Goal: Task Accomplishment & Management: Use online tool/utility

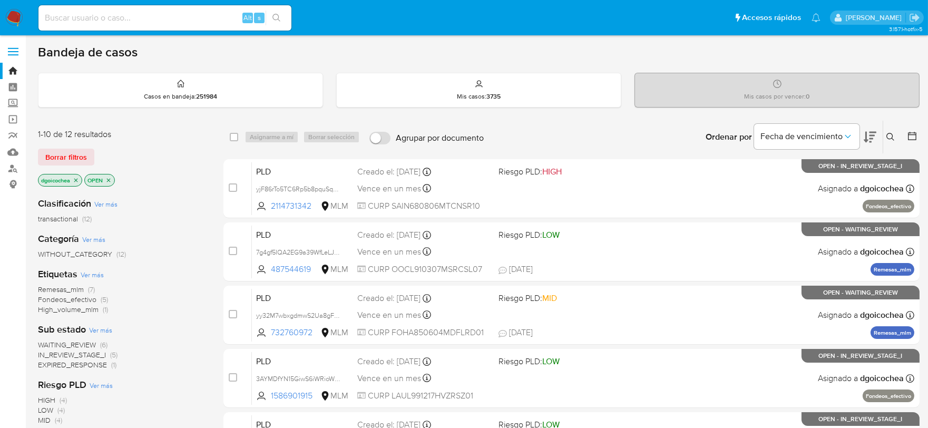
click at [88, 368] on span "EXPIRED_RESPONSE" at bounding box center [72, 364] width 69 height 11
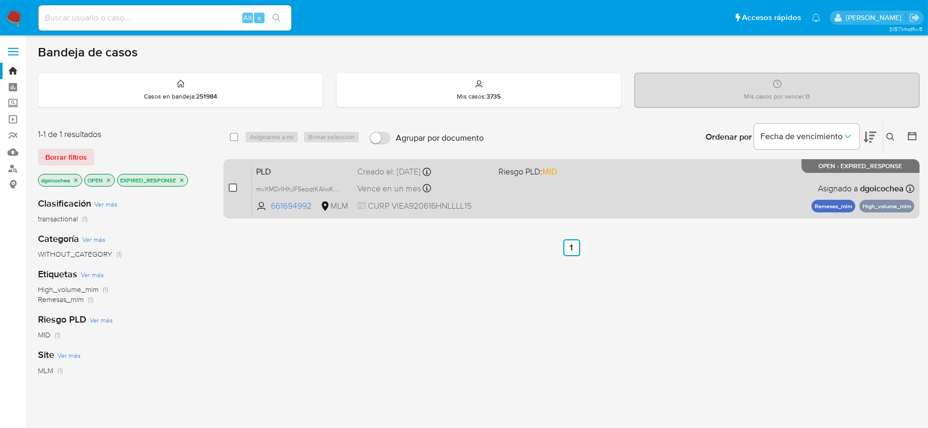
drag, startPoint x: 230, startPoint y: 188, endPoint x: 236, endPoint y: 187, distance: 5.8
click at [230, 188] on input "checkbox" at bounding box center [233, 187] width 8 height 8
checkbox input "true"
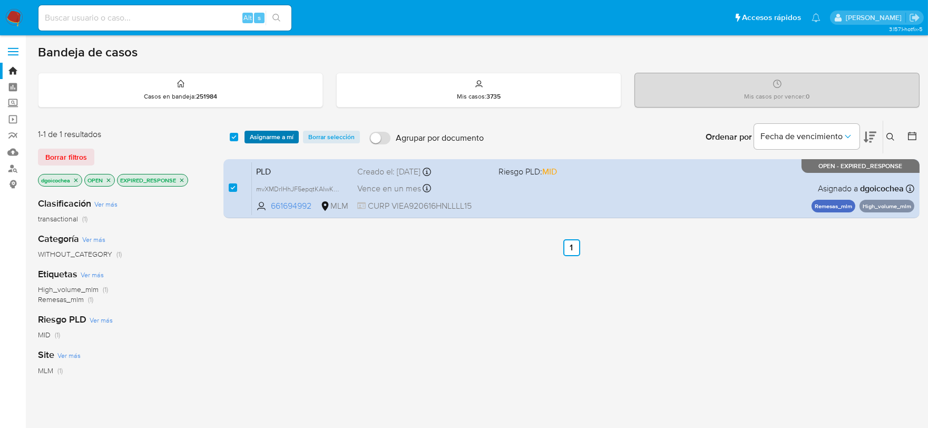
click at [260, 137] on span "Asignarme a mí" at bounding box center [272, 137] width 44 height 11
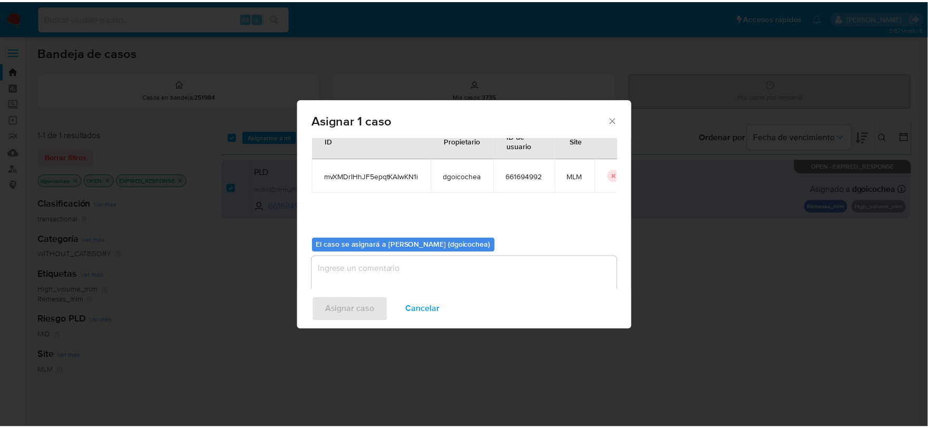
scroll to position [54, 0]
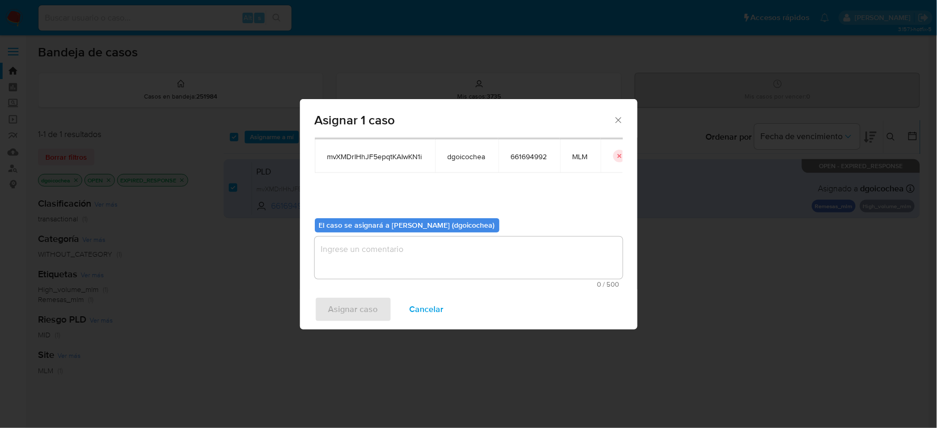
click at [364, 255] on textarea "assign-modal" at bounding box center [469, 258] width 308 height 42
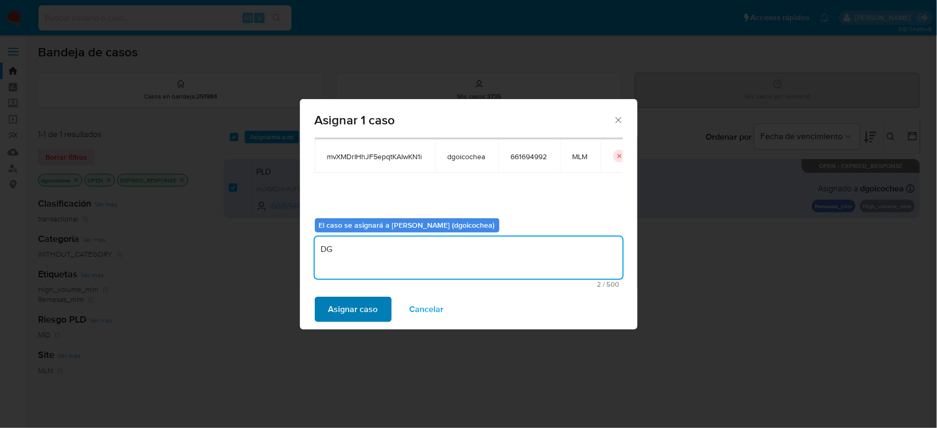
type textarea "DG"
click at [330, 308] on span "Asignar caso" at bounding box center [353, 309] width 50 height 23
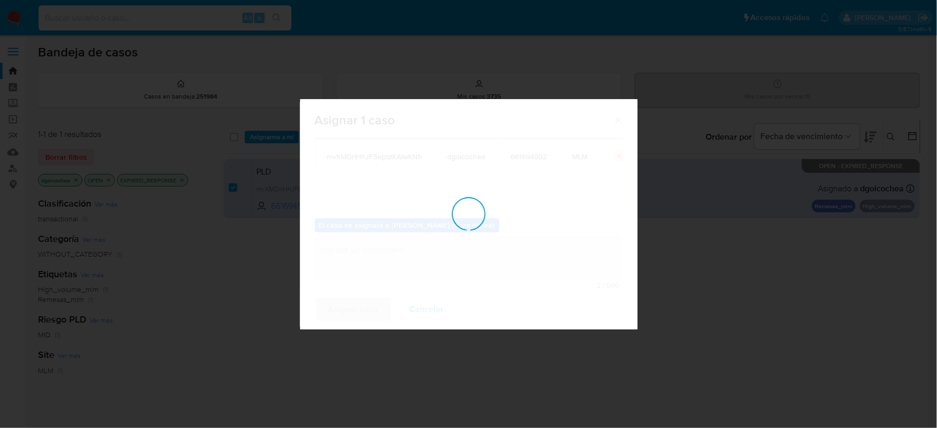
checkbox input "false"
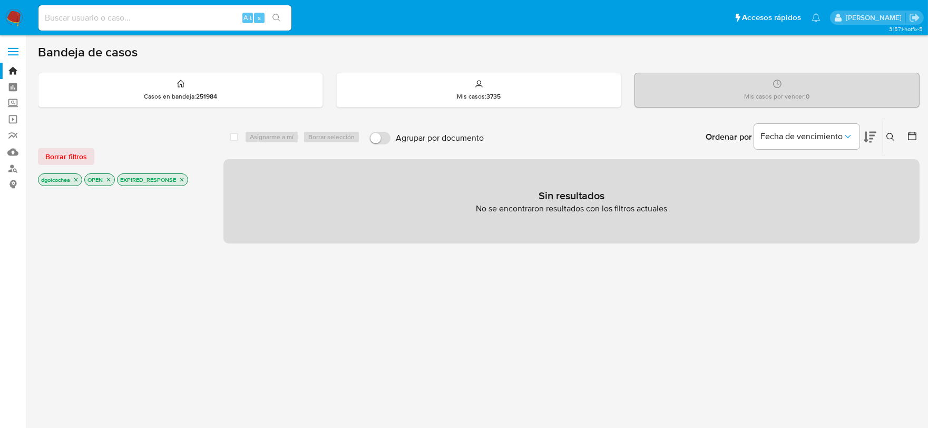
click at [183, 177] on icon "close-filter" at bounding box center [182, 180] width 6 height 6
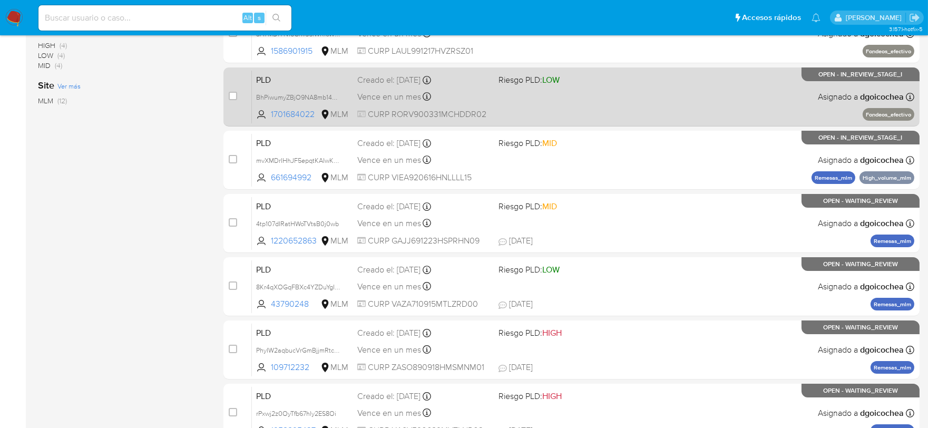
scroll to position [351, 0]
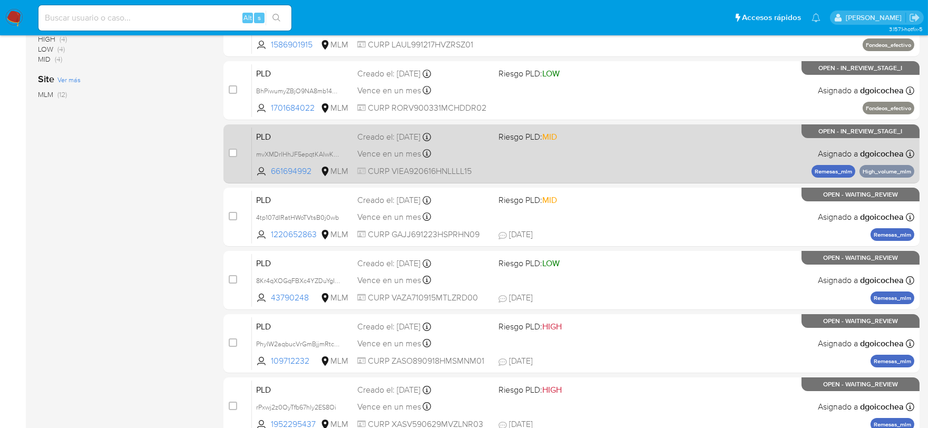
click at [266, 134] on span "PLD" at bounding box center [302, 136] width 93 height 14
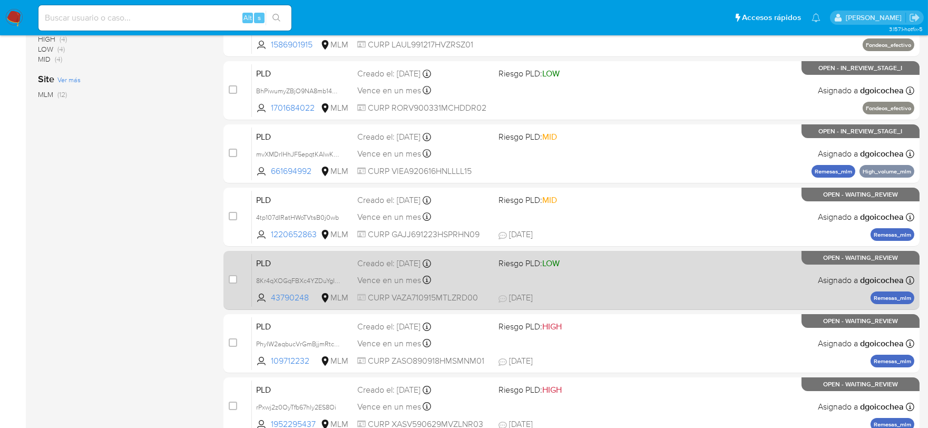
scroll to position [0, 0]
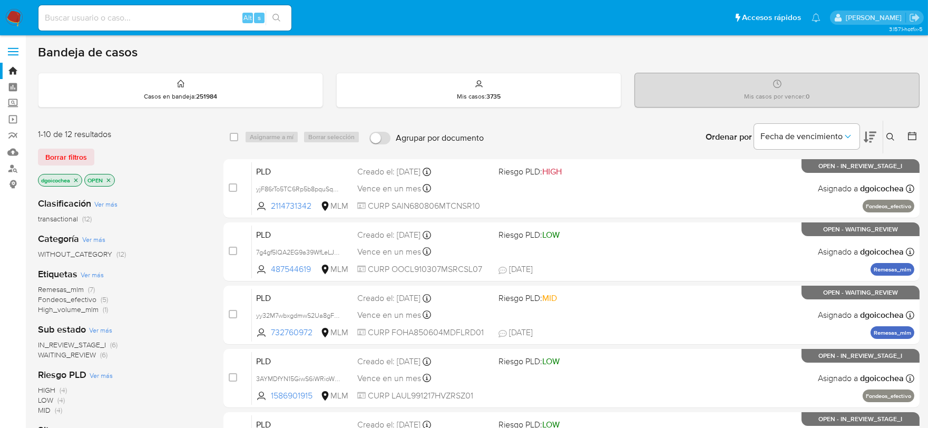
click at [99, 341] on span "IN_REVIEW_STAGE_I" at bounding box center [72, 344] width 68 height 11
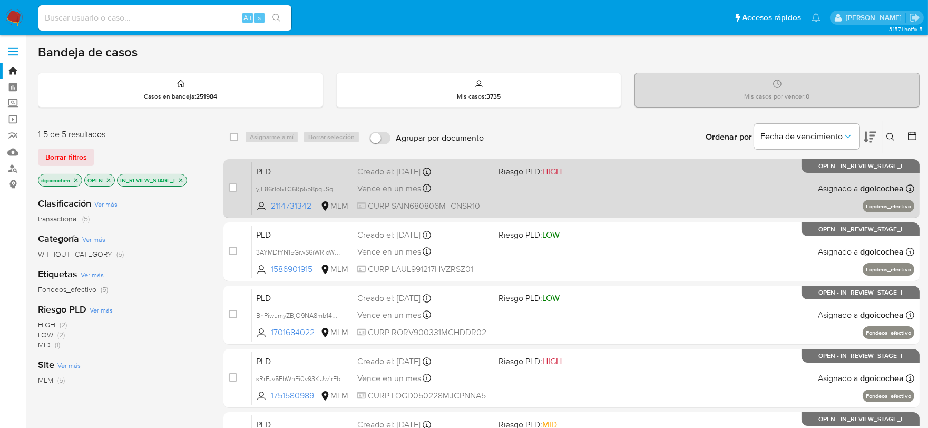
click at [273, 167] on span "PLD" at bounding box center [302, 171] width 93 height 14
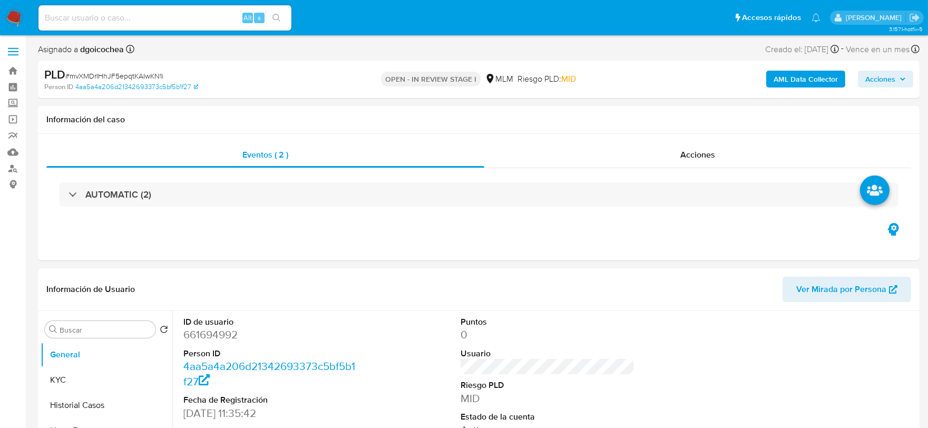
select select "10"
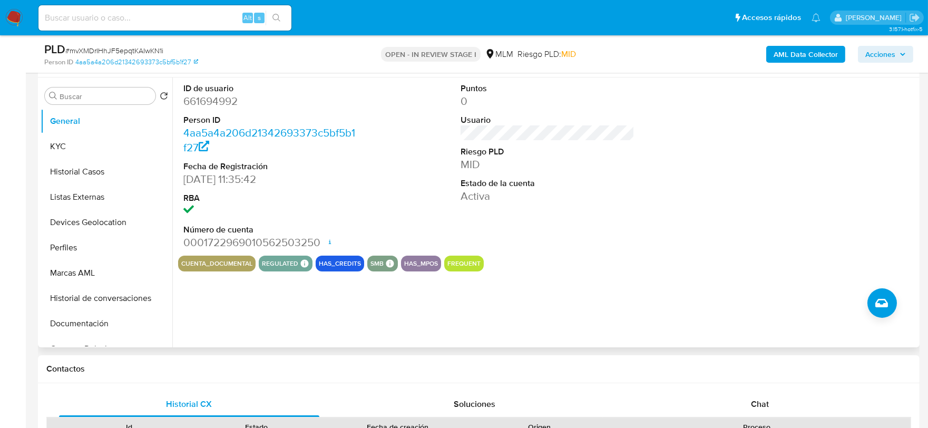
scroll to position [234, 0]
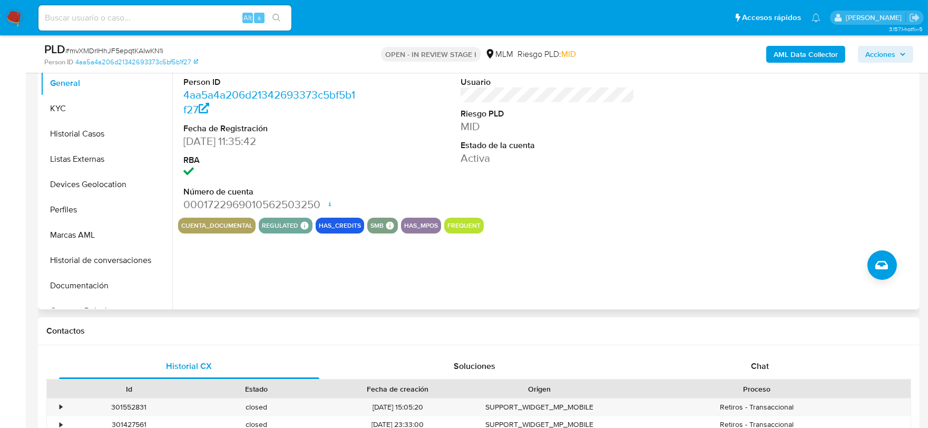
click at [579, 291] on div "ID de usuario 661694992 Person ID 4aa5a4a206d21342693373c5bf5b1f27 Fecha de Reg…" at bounding box center [544, 175] width 745 height 270
click at [753, 369] on span "Chat" at bounding box center [760, 366] width 18 height 12
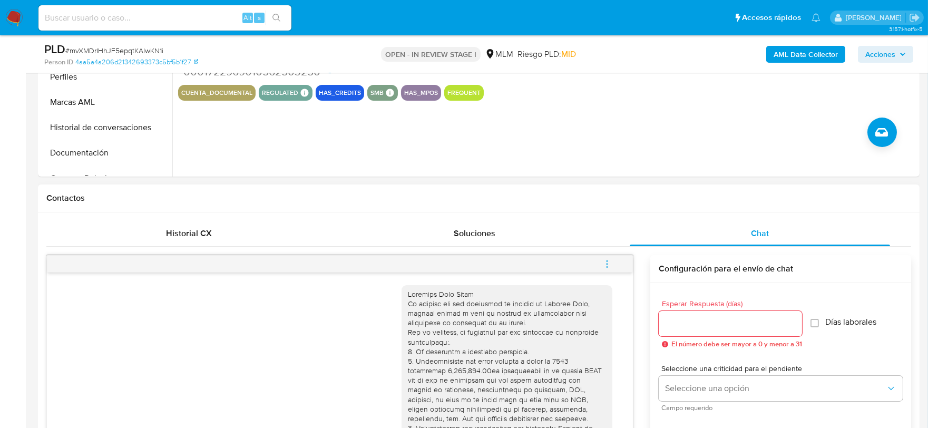
scroll to position [351, 0]
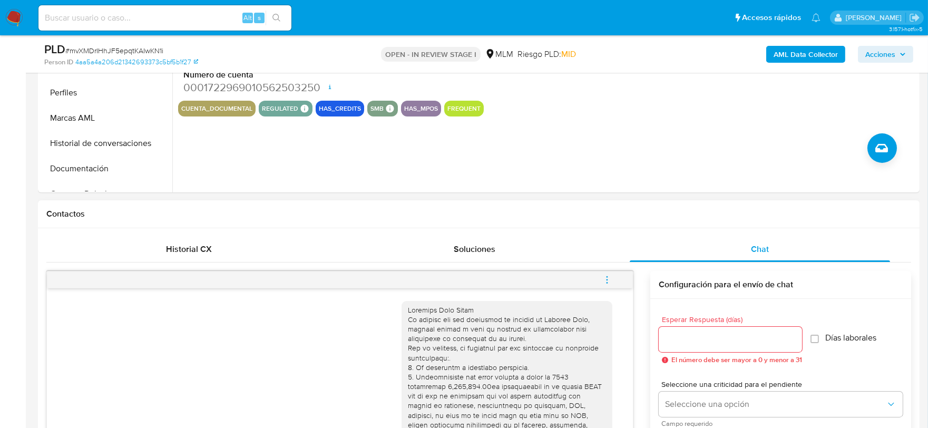
click at [610, 277] on icon "menu-action" at bounding box center [607, 279] width 9 height 9
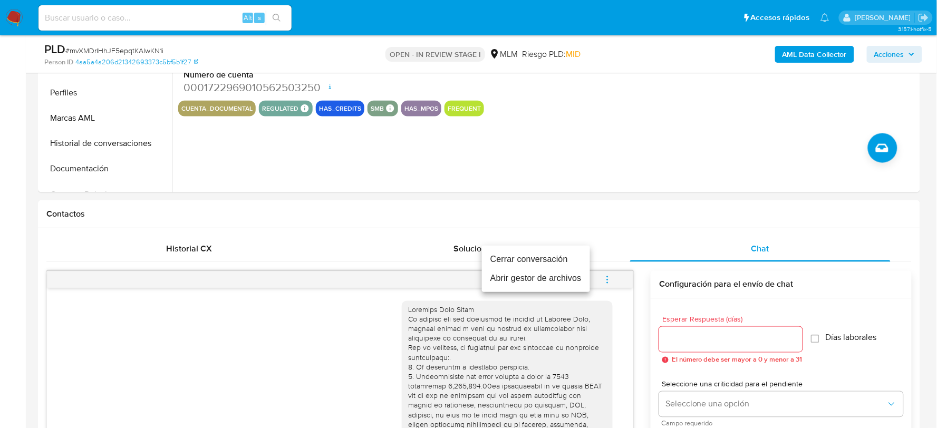
click at [561, 258] on li "Cerrar conversación" at bounding box center [536, 259] width 108 height 19
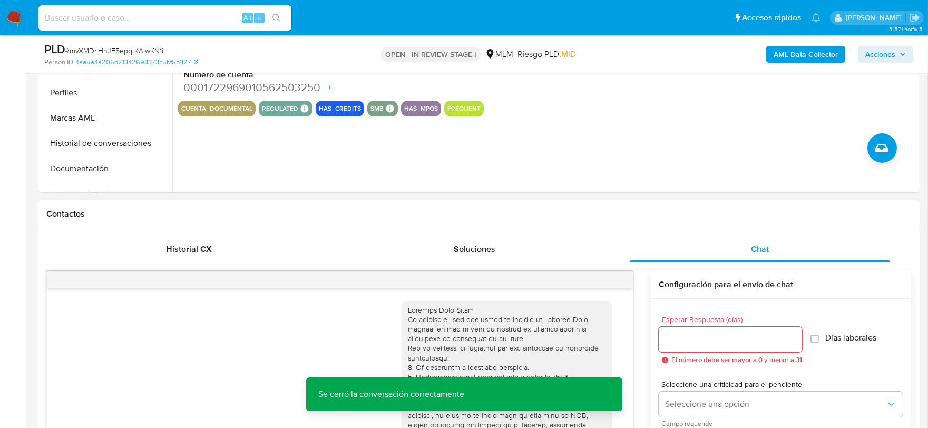
click at [393, 195] on div "Historial CX Soluciones Chat Id Estado Fecha de creación Origen Proceso • 30155…" at bounding box center [390, 181] width 5 height 25
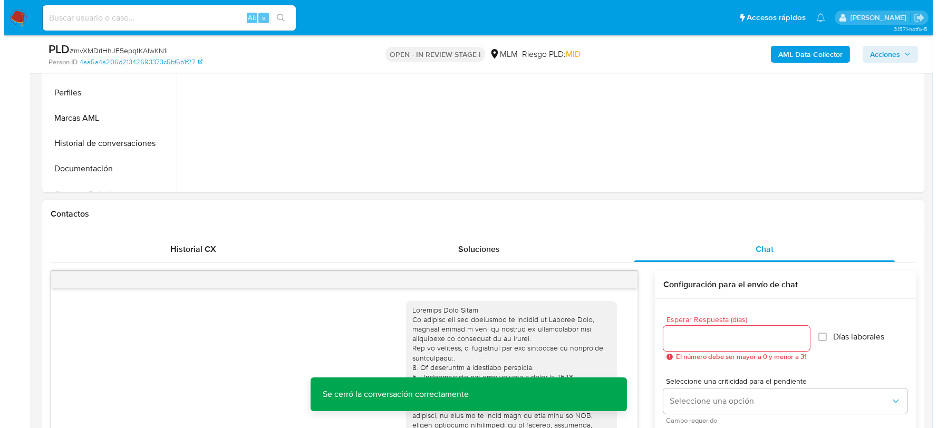
scroll to position [172, 0]
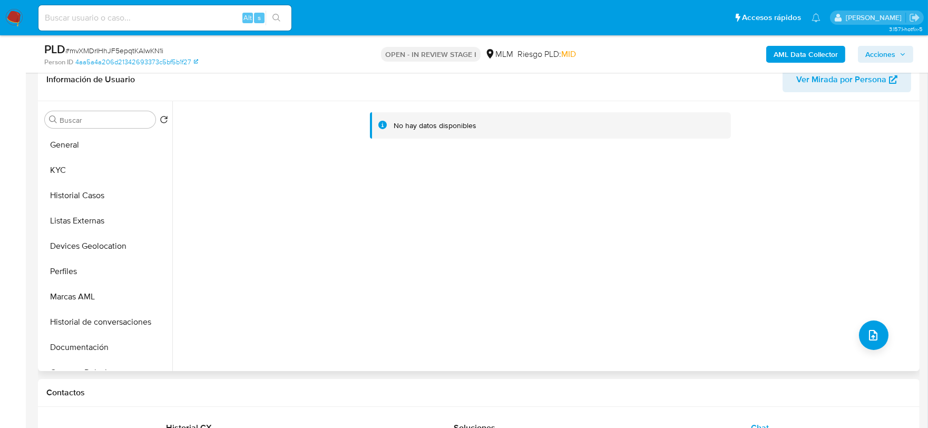
click at [852, 336] on div "No hay datos disponibles" at bounding box center [544, 236] width 745 height 270
click at [870, 335] on icon "upload-file" at bounding box center [873, 335] width 13 height 13
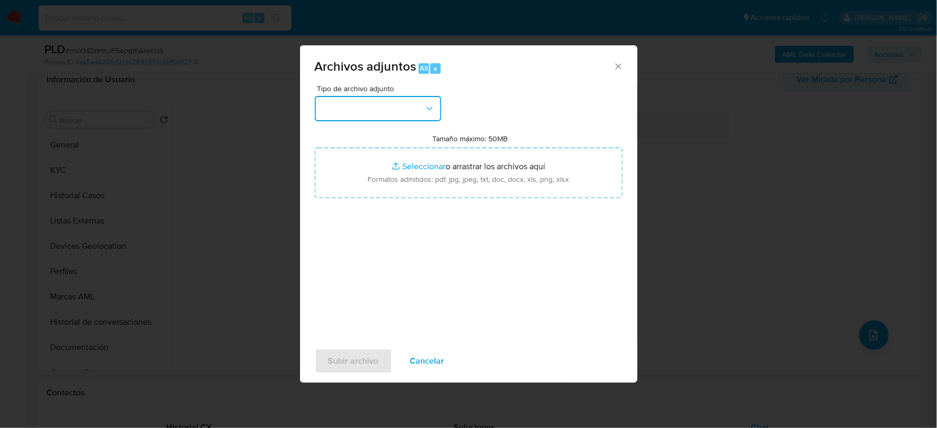
click at [413, 104] on button "button" at bounding box center [378, 108] width 127 height 25
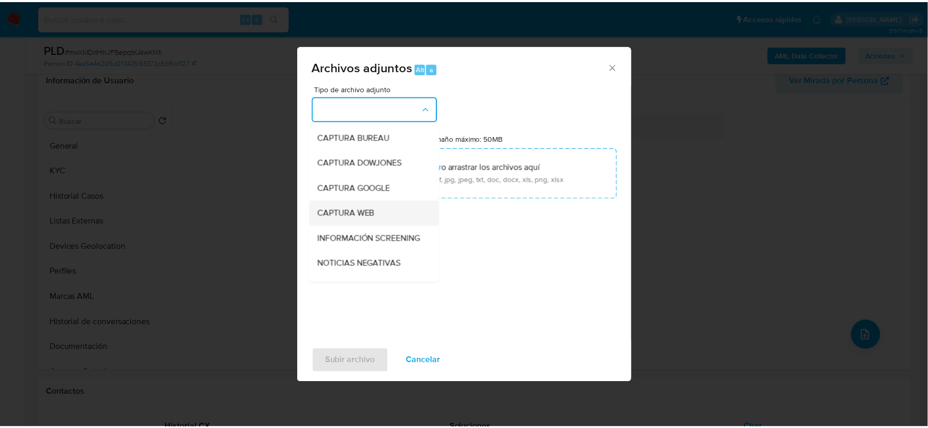
scroll to position [80, 0]
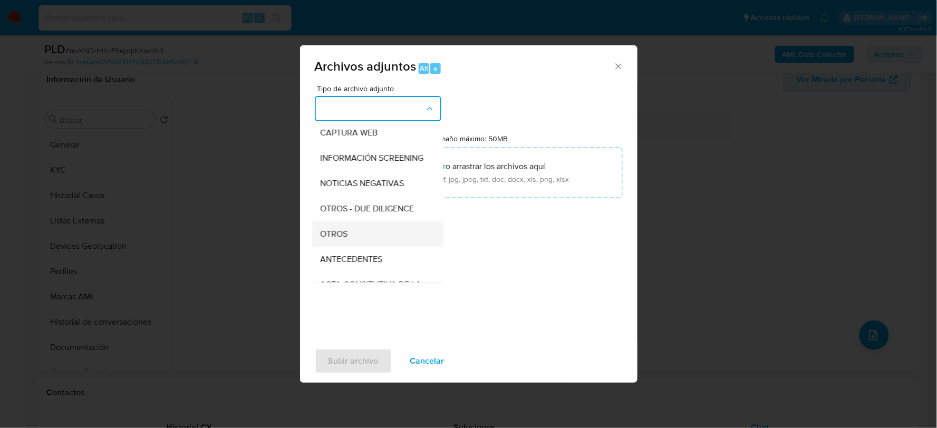
click at [351, 243] on div "OTROS" at bounding box center [374, 233] width 108 height 25
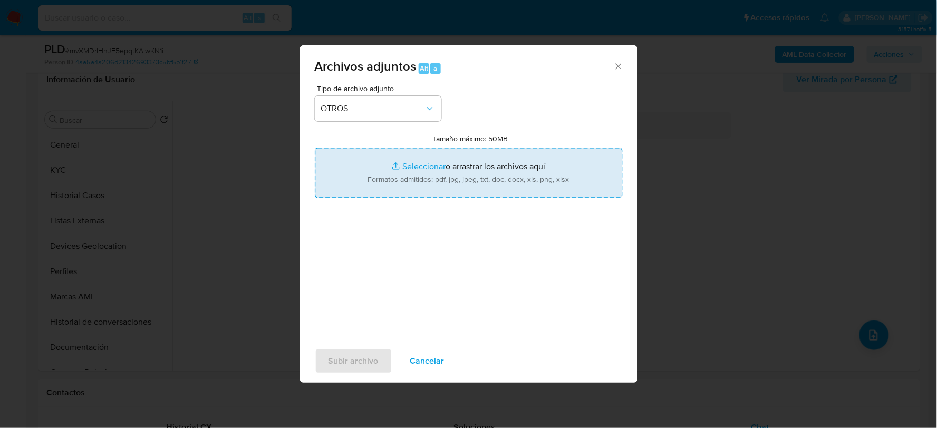
type input "C:\fakepath\661694992_ALEX VILLARREAL_AGO2025.pdf"
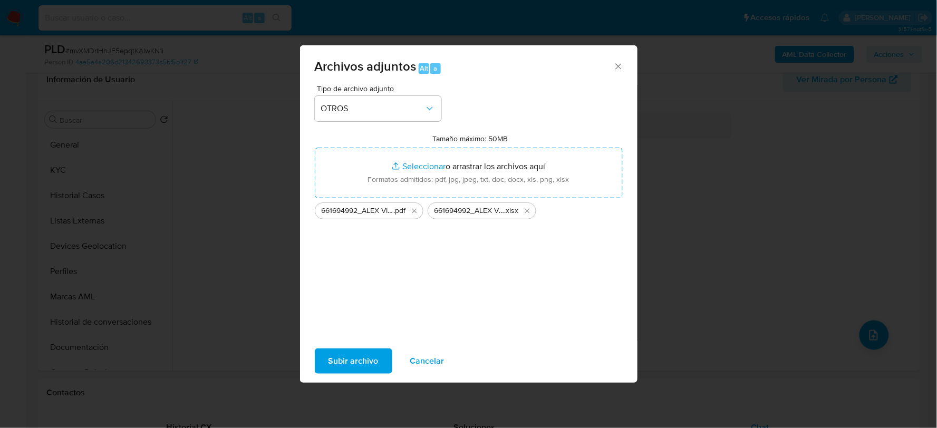
click at [364, 364] on span "Subir archivo" at bounding box center [353, 360] width 50 height 23
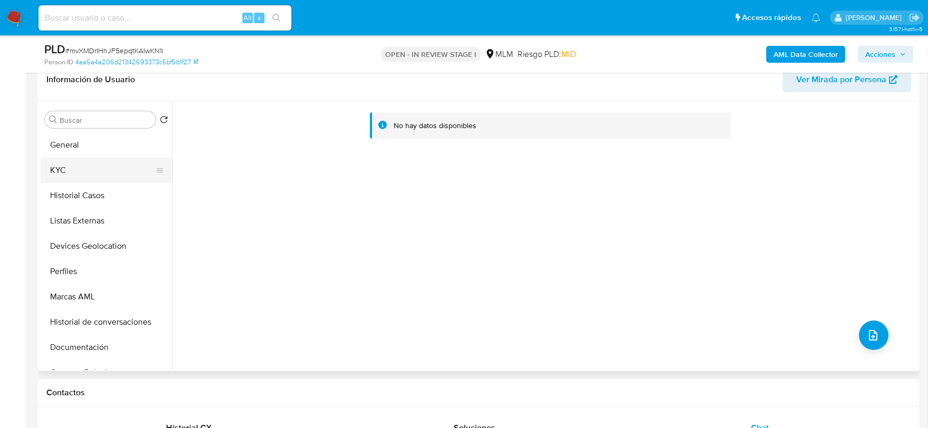
click at [61, 162] on button "KYC" at bounding box center [102, 170] width 123 height 25
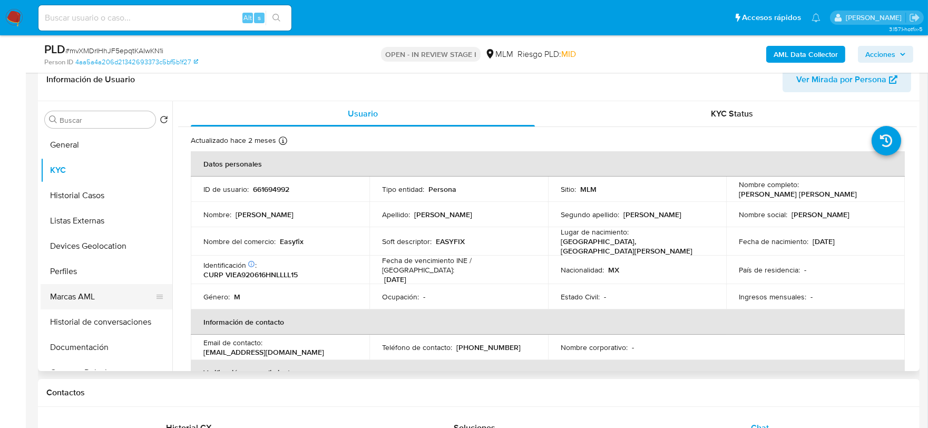
click at [82, 307] on button "Marcas AML" at bounding box center [102, 296] width 123 height 25
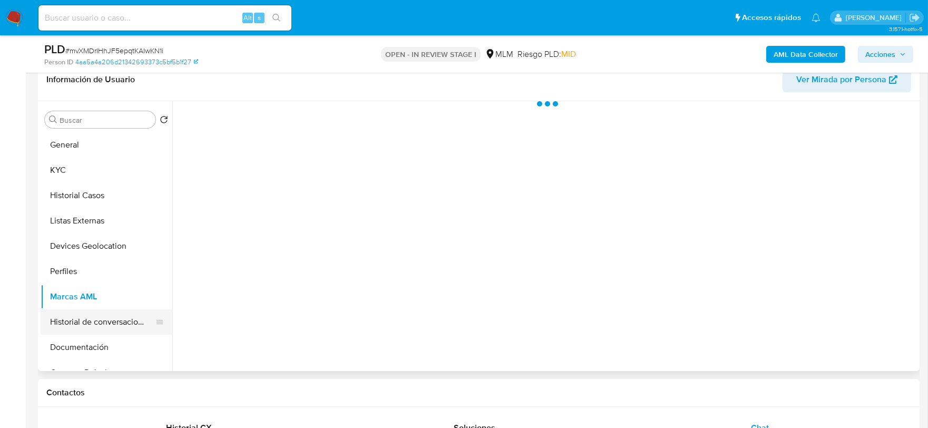
click at [88, 320] on button "Historial de conversaciones" at bounding box center [102, 321] width 123 height 25
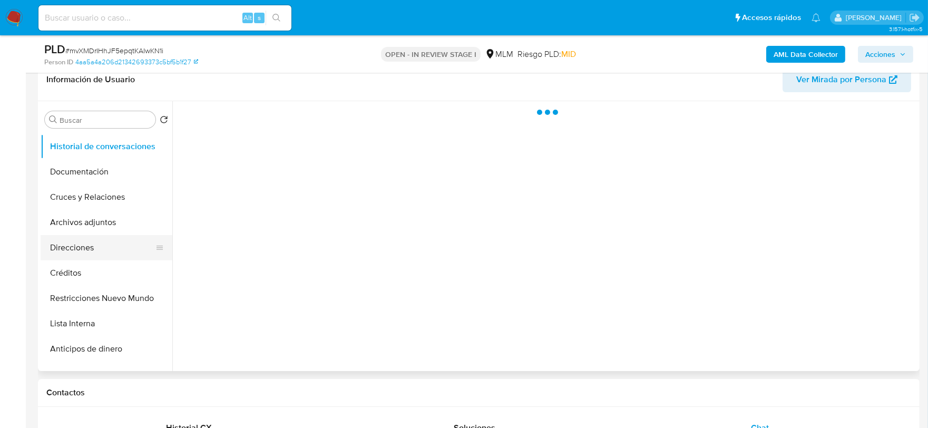
scroll to position [175, 0]
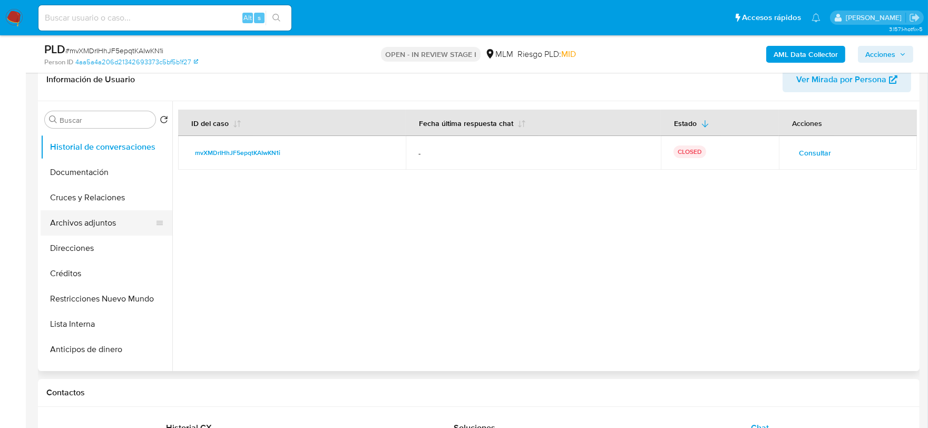
click at [100, 219] on button "Archivos adjuntos" at bounding box center [102, 222] width 123 height 25
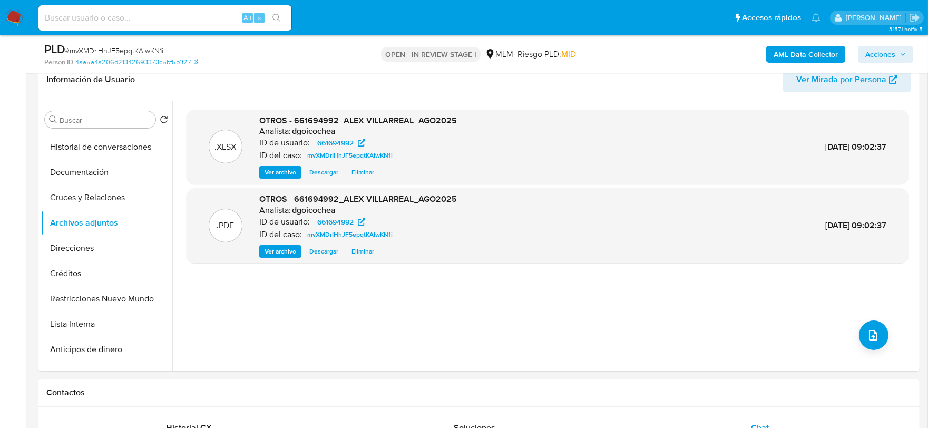
click at [886, 56] on span "Acciones" at bounding box center [881, 54] width 30 height 17
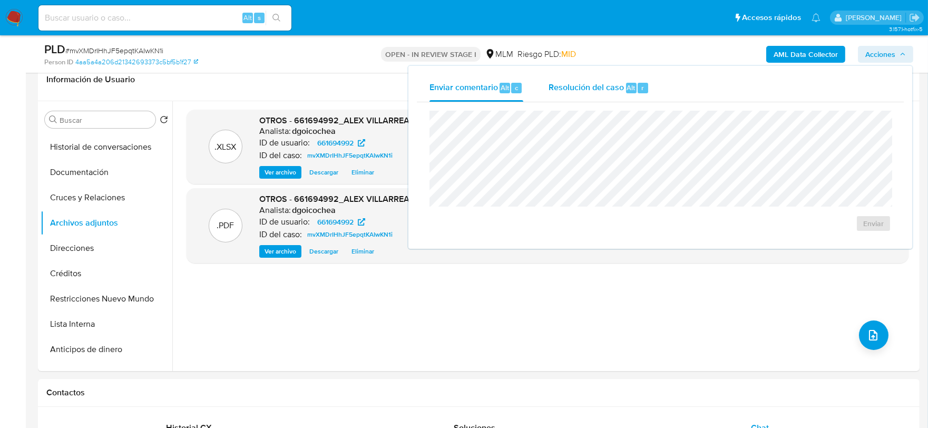
click at [586, 86] on span "Resolución del caso" at bounding box center [586, 87] width 75 height 12
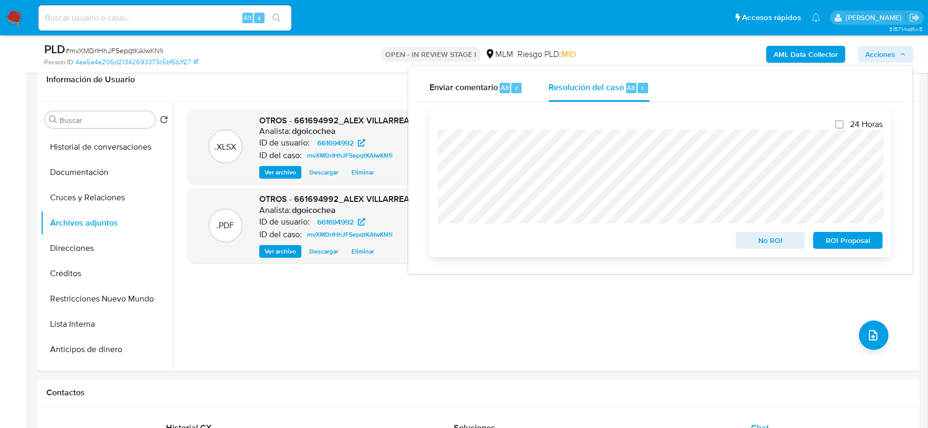
click at [800, 240] on button "No ROI" at bounding box center [771, 240] width 70 height 17
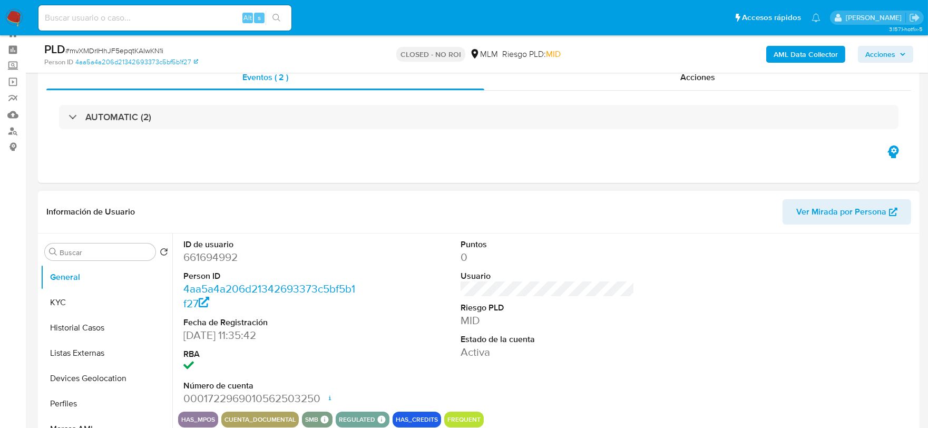
scroll to position [59, 0]
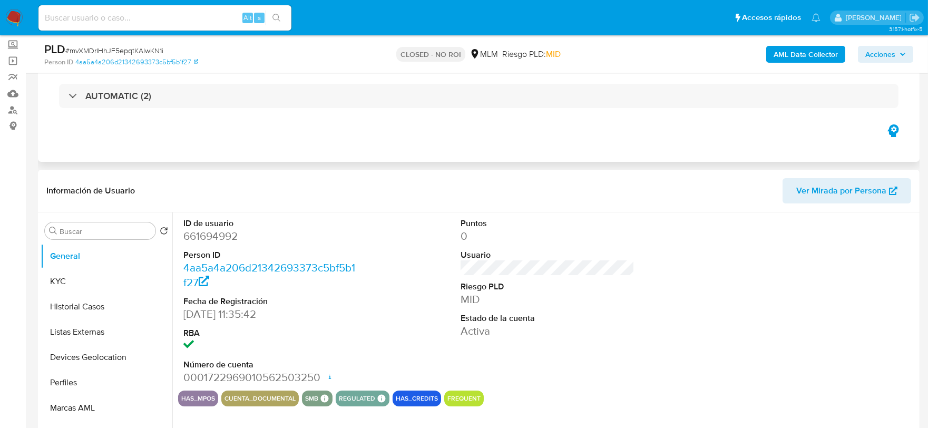
select select "10"
click at [15, 18] on img at bounding box center [14, 18] width 18 height 18
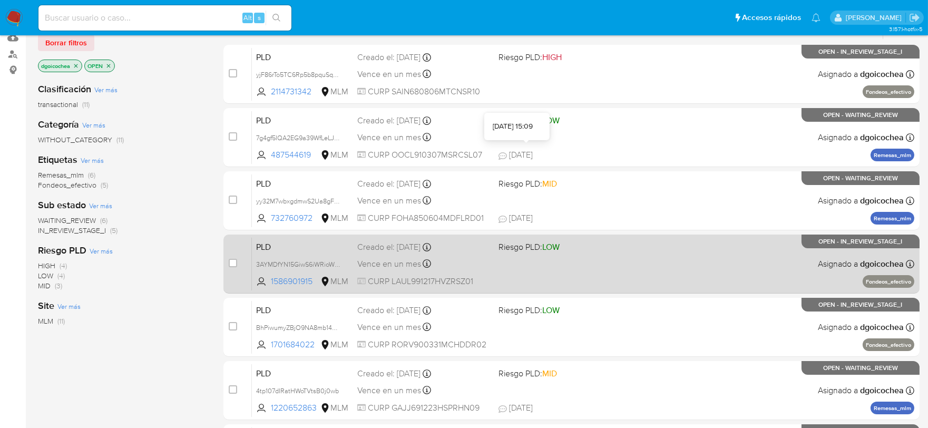
scroll to position [117, 0]
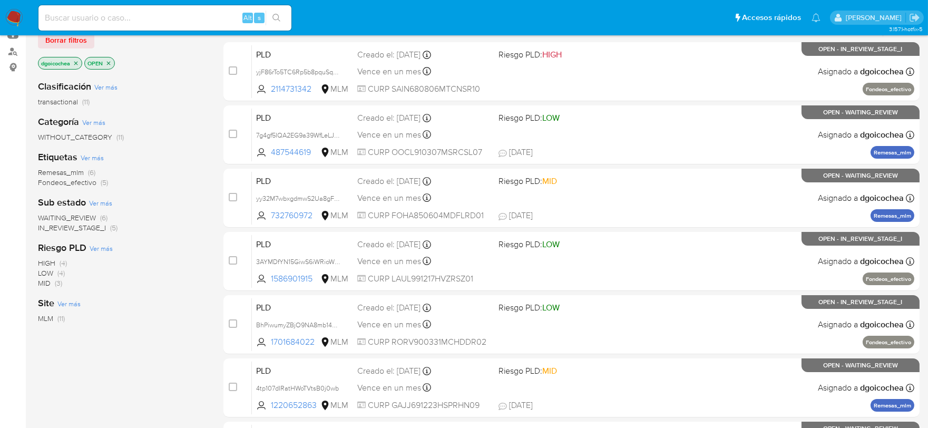
click at [73, 215] on span "WAITING_REVIEW" at bounding box center [67, 217] width 58 height 11
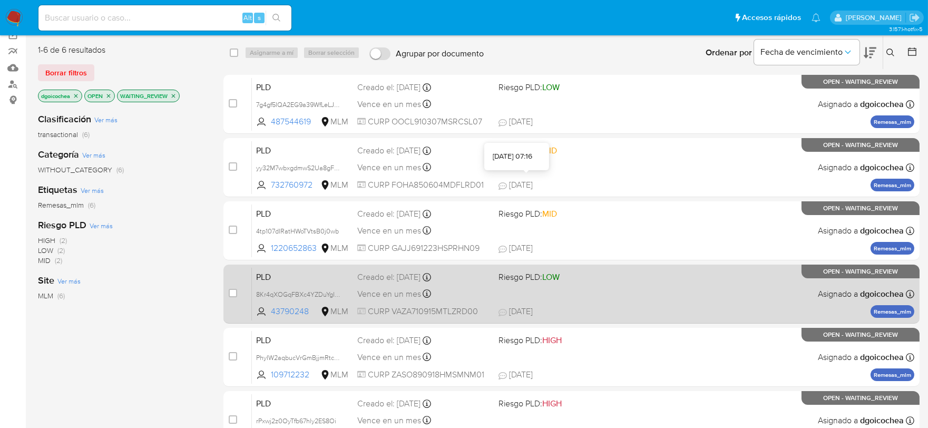
scroll to position [117, 0]
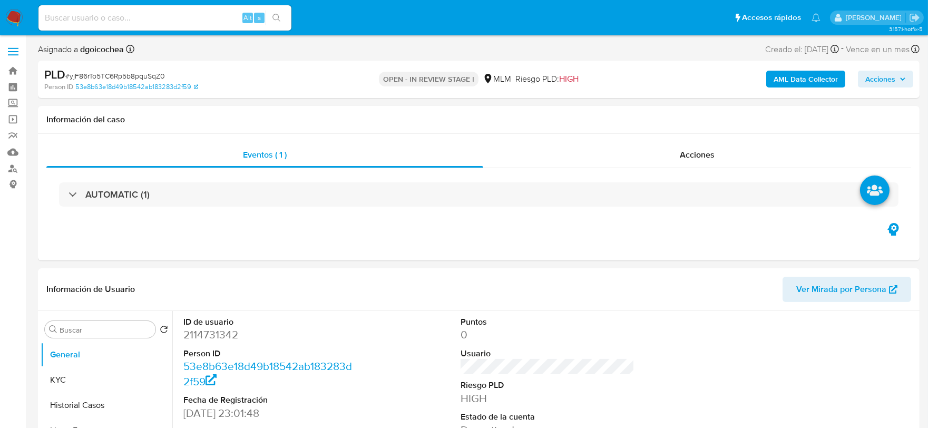
select select "10"
